Goal: Find specific page/section: Find specific page/section

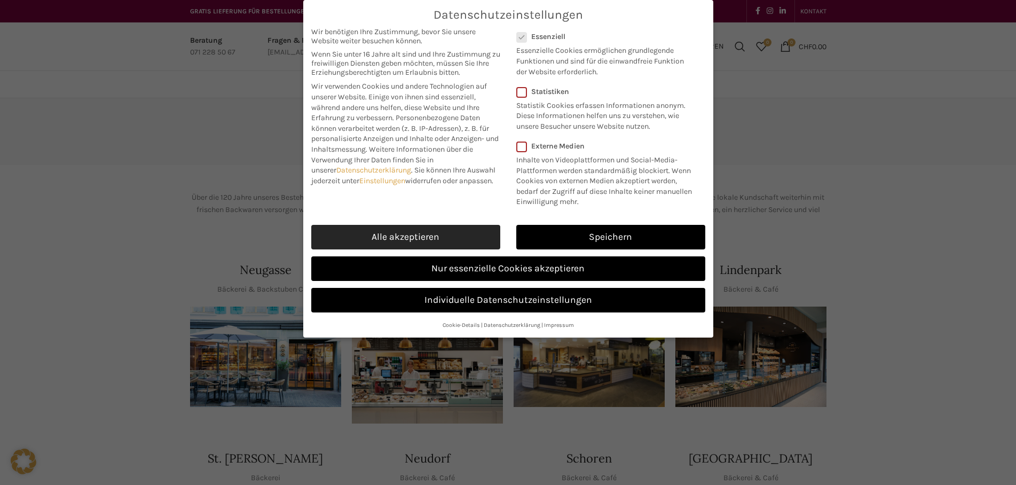
click at [366, 236] on link "Alle akzeptieren" at bounding box center [405, 237] width 189 height 25
checkbox input "true"
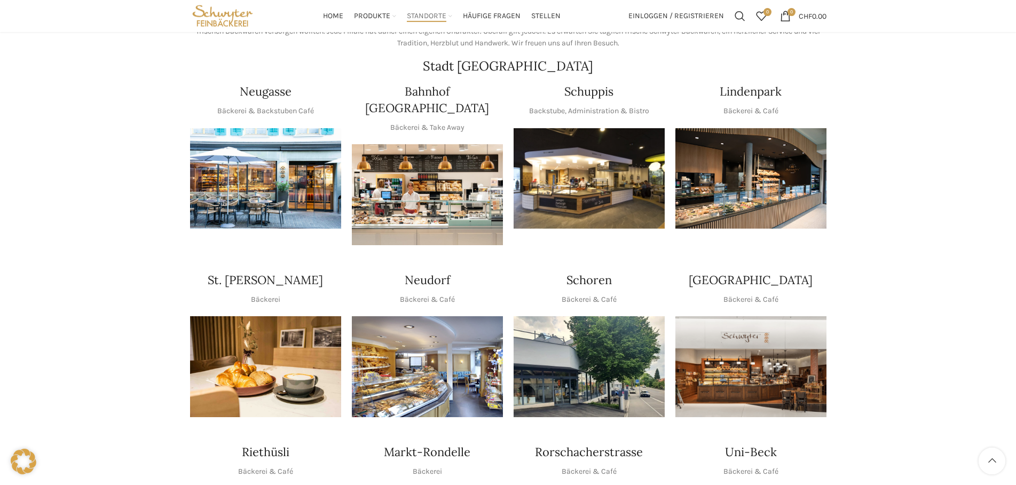
scroll to position [163, 0]
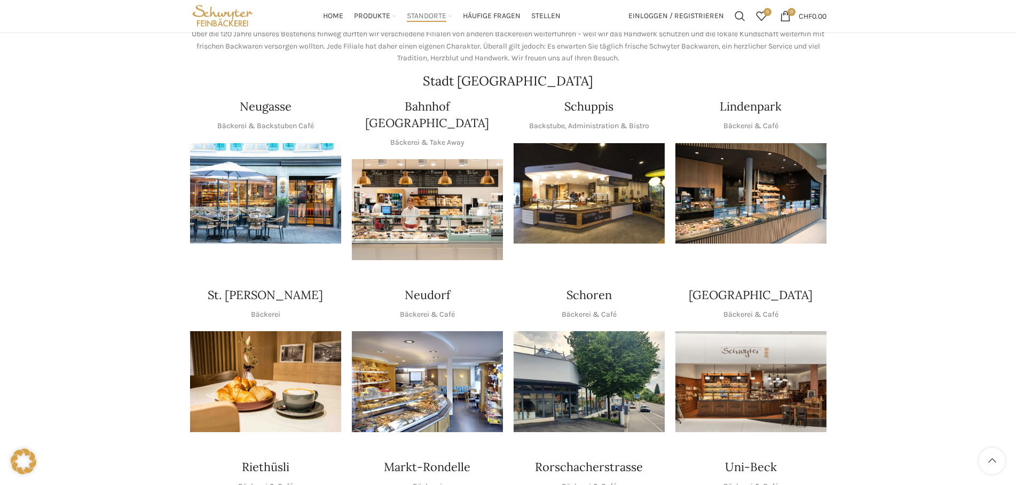
click at [579, 358] on img "1 / 1" at bounding box center [589, 381] width 151 height 101
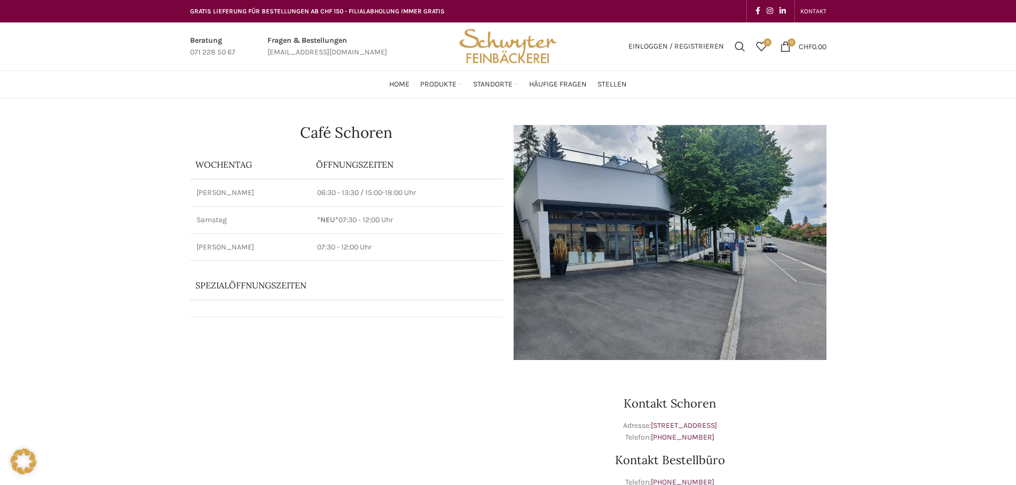
click at [607, 195] on img at bounding box center [670, 242] width 313 height 235
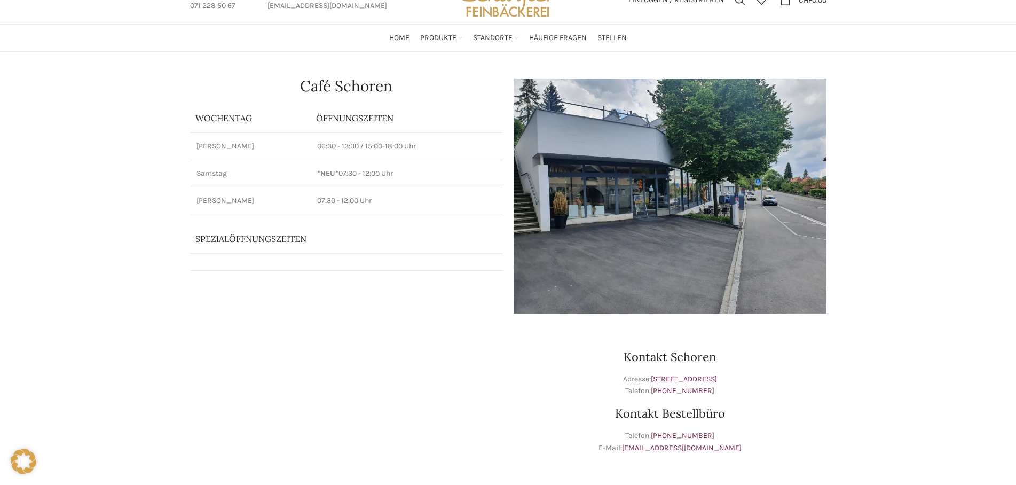
scroll to position [327, 0]
